Goal: Transaction & Acquisition: Purchase product/service

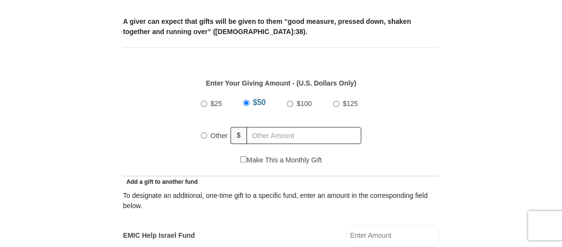
scroll to position [397, 0]
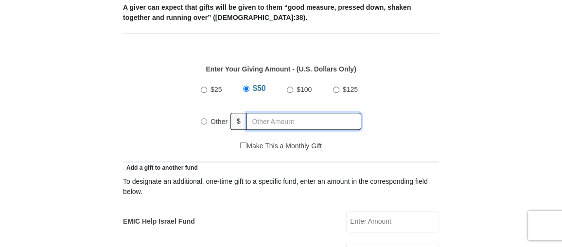
radio input "true"
click at [253, 120] on input "text" at bounding box center [305, 121] width 111 height 17
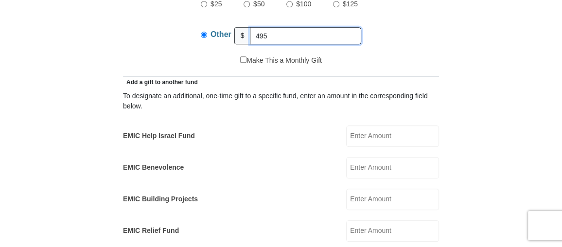
scroll to position [485, 0]
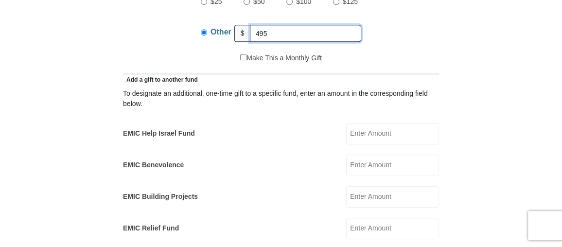
type input "495"
click at [383, 128] on input "EMIC Help Israel Fund" at bounding box center [392, 133] width 93 height 21
type input "25"
click at [365, 156] on input "EMIC Benevolence" at bounding box center [392, 165] width 93 height 21
type input "25"
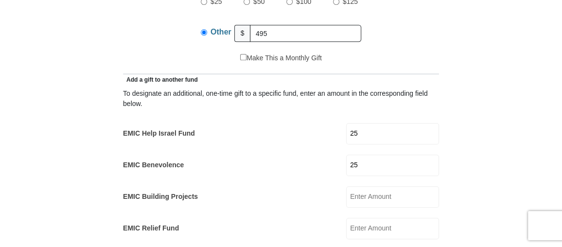
click at [364, 197] on input "EMIC Building Projects" at bounding box center [392, 196] width 93 height 21
type input "25"
click at [356, 225] on input "EMIC Relief Fund" at bounding box center [392, 228] width 93 height 21
type input "25"
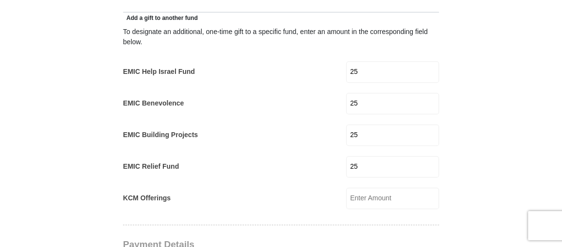
scroll to position [574, 0]
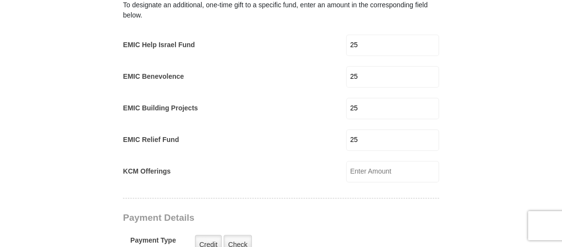
click at [389, 166] on input "KCM Offerings" at bounding box center [392, 171] width 93 height 21
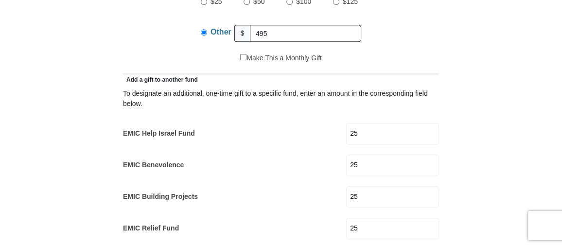
scroll to position [530, 0]
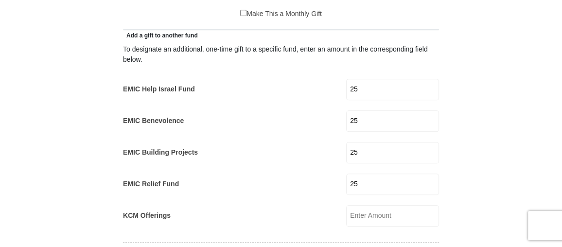
click at [354, 210] on input "KCM Offerings" at bounding box center [392, 215] width 93 height 21
type input "30"
click at [207, 217] on div "KCM Offerings 30 KCM Offerings Amount must be a valid number Make This a Monthl…" at bounding box center [281, 215] width 316 height 21
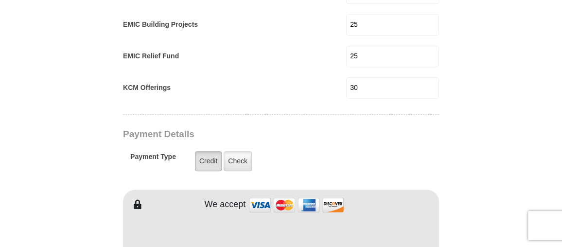
scroll to position [662, 0]
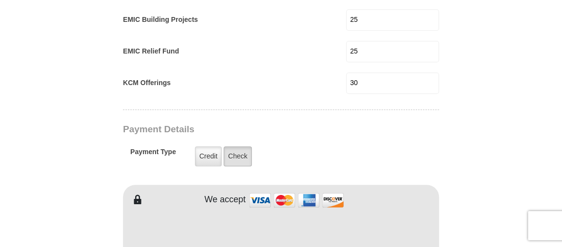
click at [240, 149] on label "Check" at bounding box center [237, 156] width 28 height 20
click at [0, 0] on input "Check" at bounding box center [0, 0] width 0 height 0
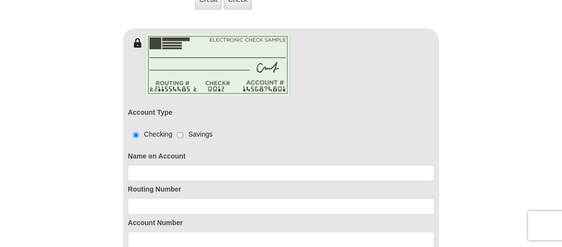
scroll to position [839, 0]
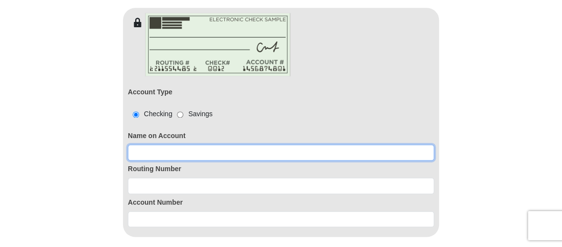
click at [176, 144] on input at bounding box center [281, 152] width 306 height 17
type input "[PERSON_NAME]"
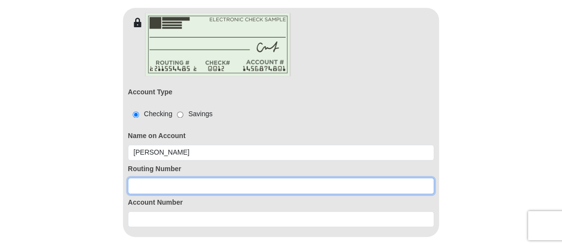
click at [184, 185] on input at bounding box center [281, 185] width 306 height 17
type input "111000614"
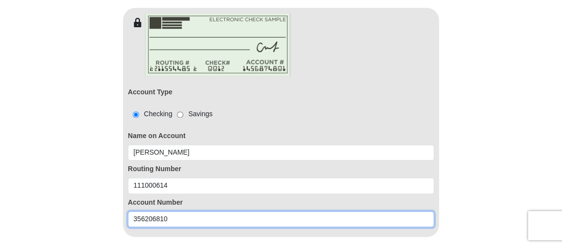
type input "356206810"
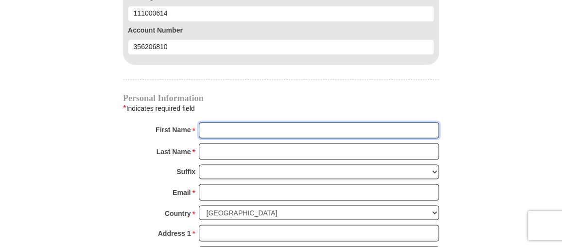
scroll to position [1013, 0]
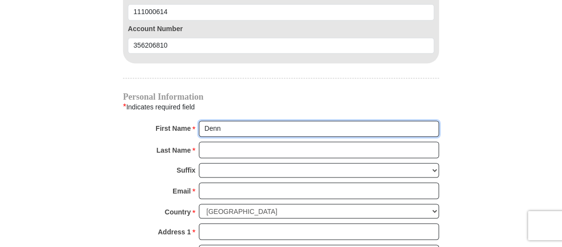
type input "[PERSON_NAME] & [PERSON_NAME]"
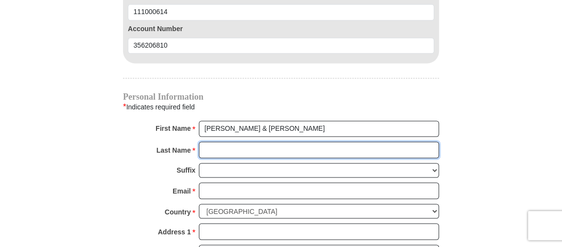
type input "[PERSON_NAME]"
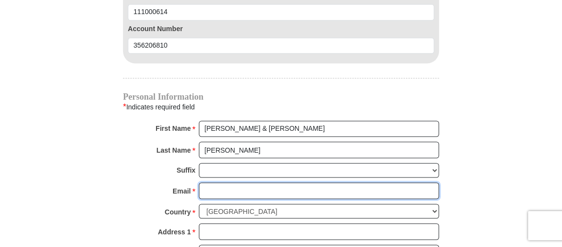
type input "[PERSON_NAME][EMAIL_ADDRESS][PERSON_NAME][DOMAIN_NAME]"
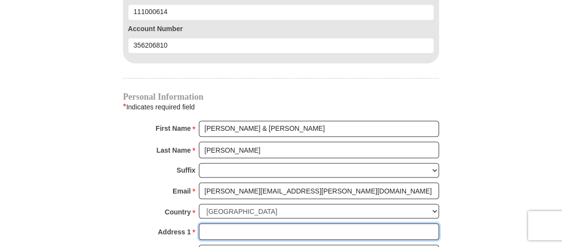
type input "[STREET_ADDRESS][PERSON_NAME]"
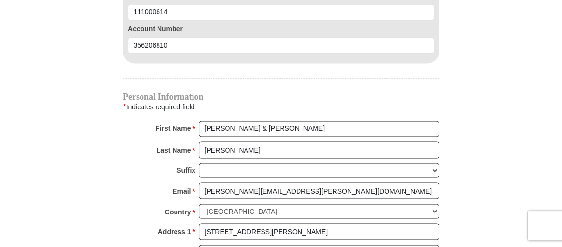
type input "Carrollton"
select select "[GEOGRAPHIC_DATA]"
type input "75010"
type input "4698798641"
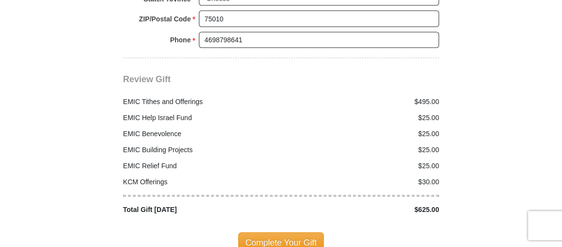
scroll to position [1322, 0]
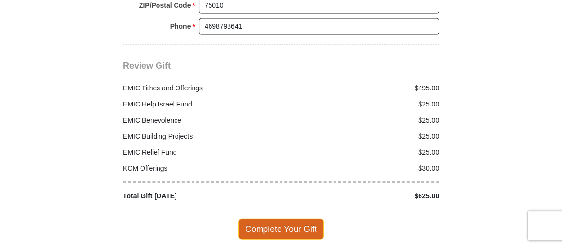
click at [267, 219] on span "Complete Your Gift" at bounding box center [281, 229] width 86 height 20
